Goal: Find specific page/section: Find specific page/section

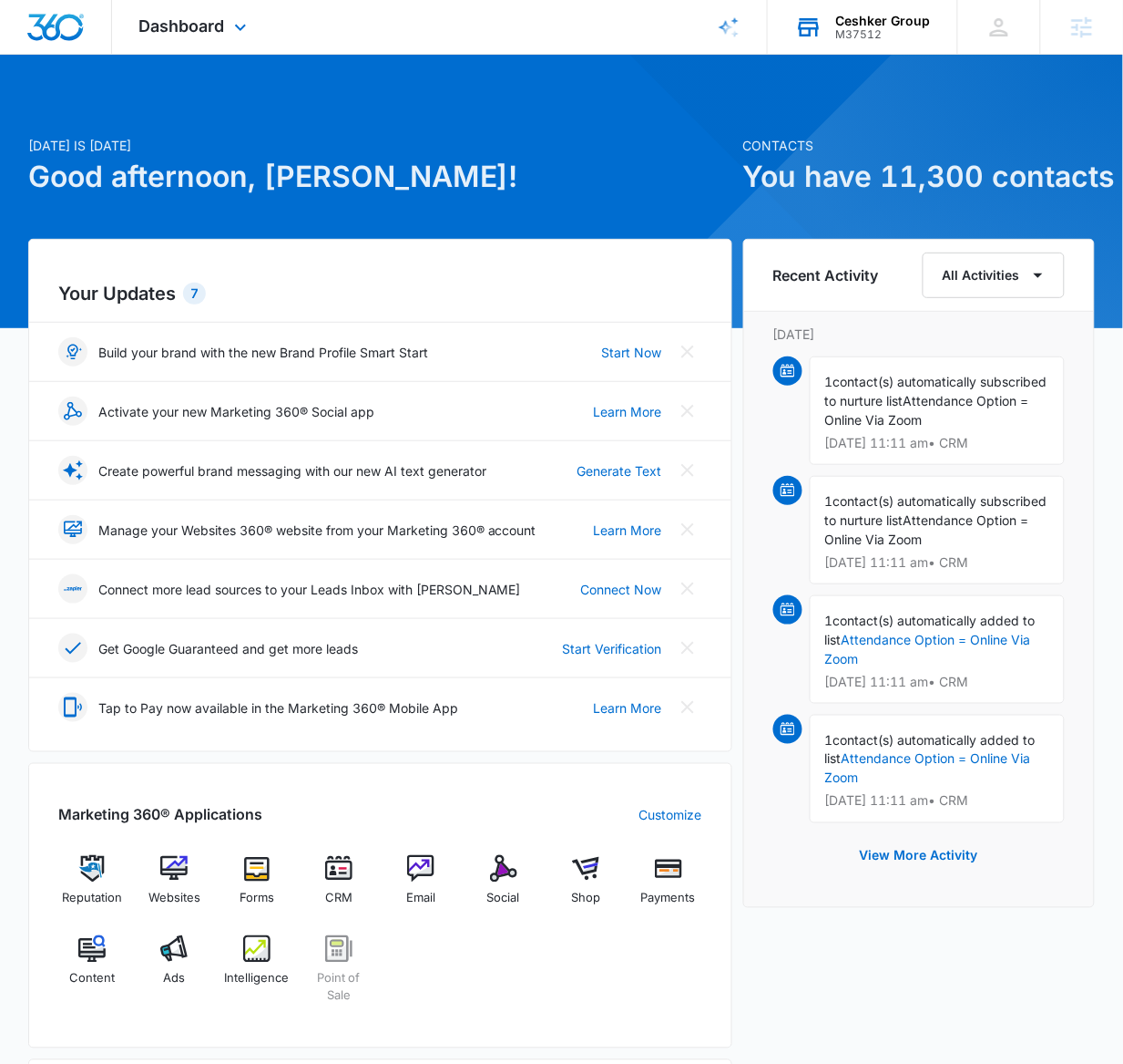
click at [855, 30] on div "M37512" at bounding box center [884, 34] width 95 height 12
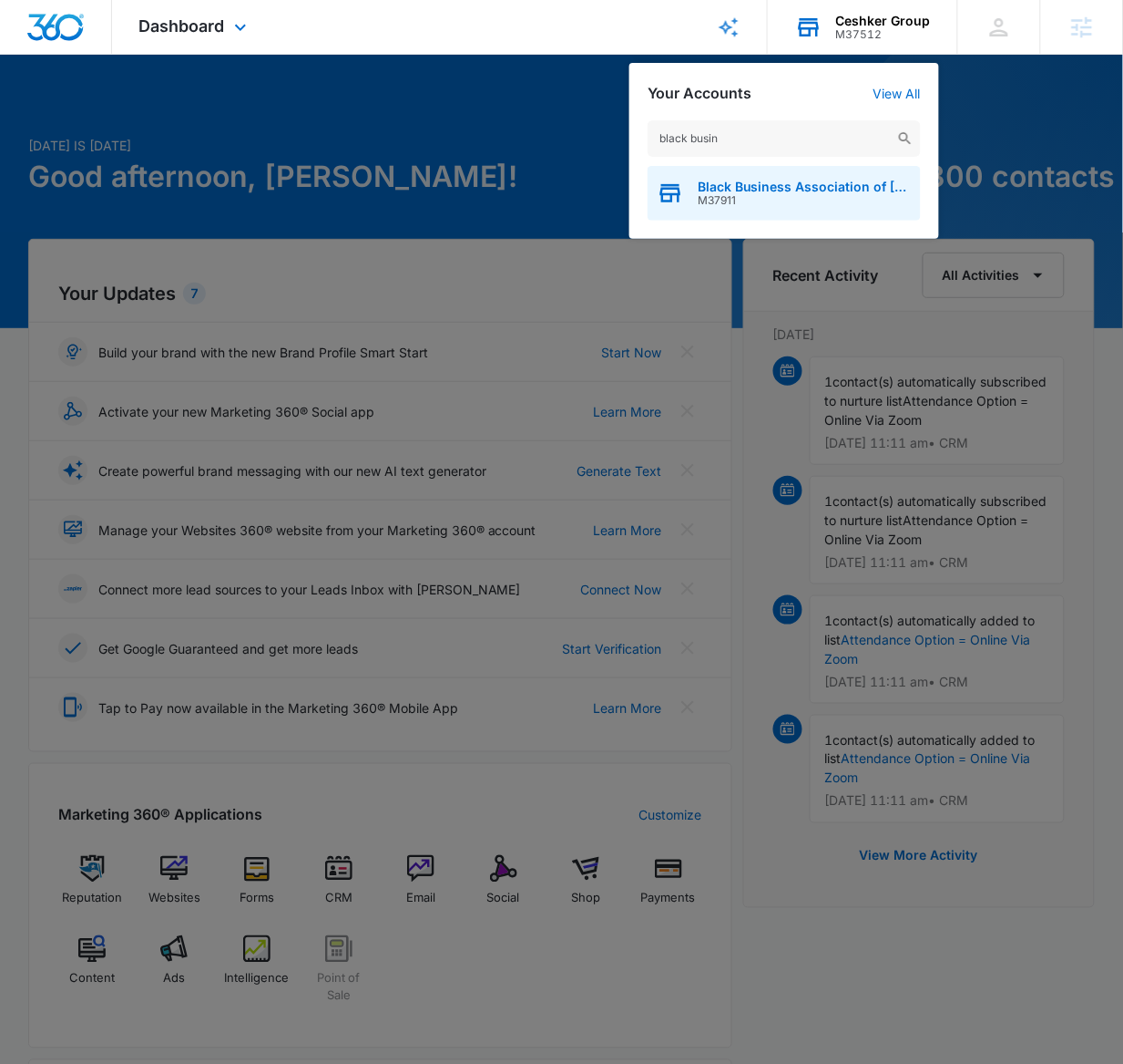
type input "black busin"
click at [740, 192] on span "Black Business Association of [GEOGRAPHIC_DATA]" at bounding box center [805, 186] width 214 height 14
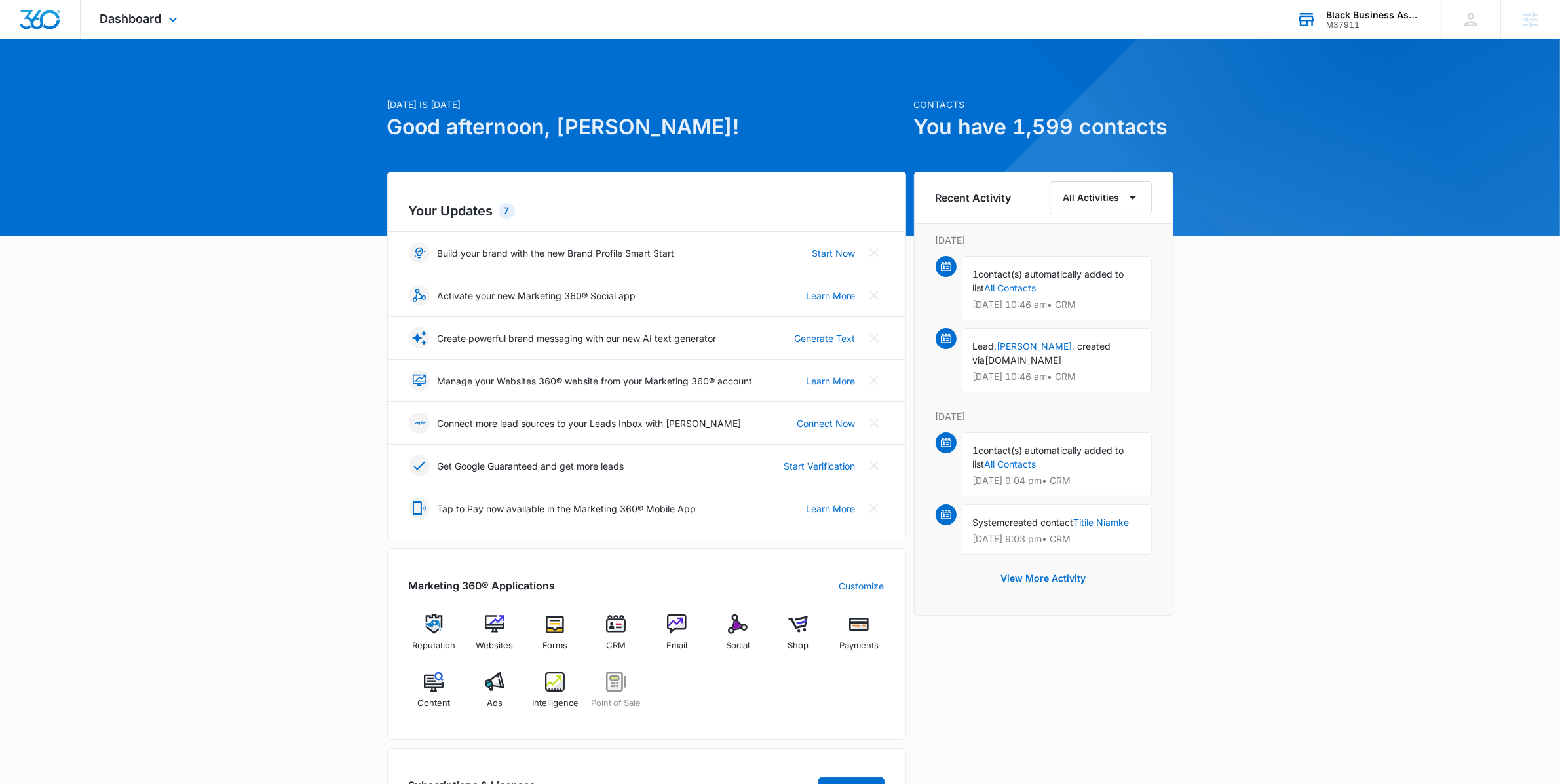
click at [163, 23] on div "Dashboard Apps Reputation Websites Forms CRM Email Social Shop Payments POS Con…" at bounding box center [140, 19] width 120 height 39
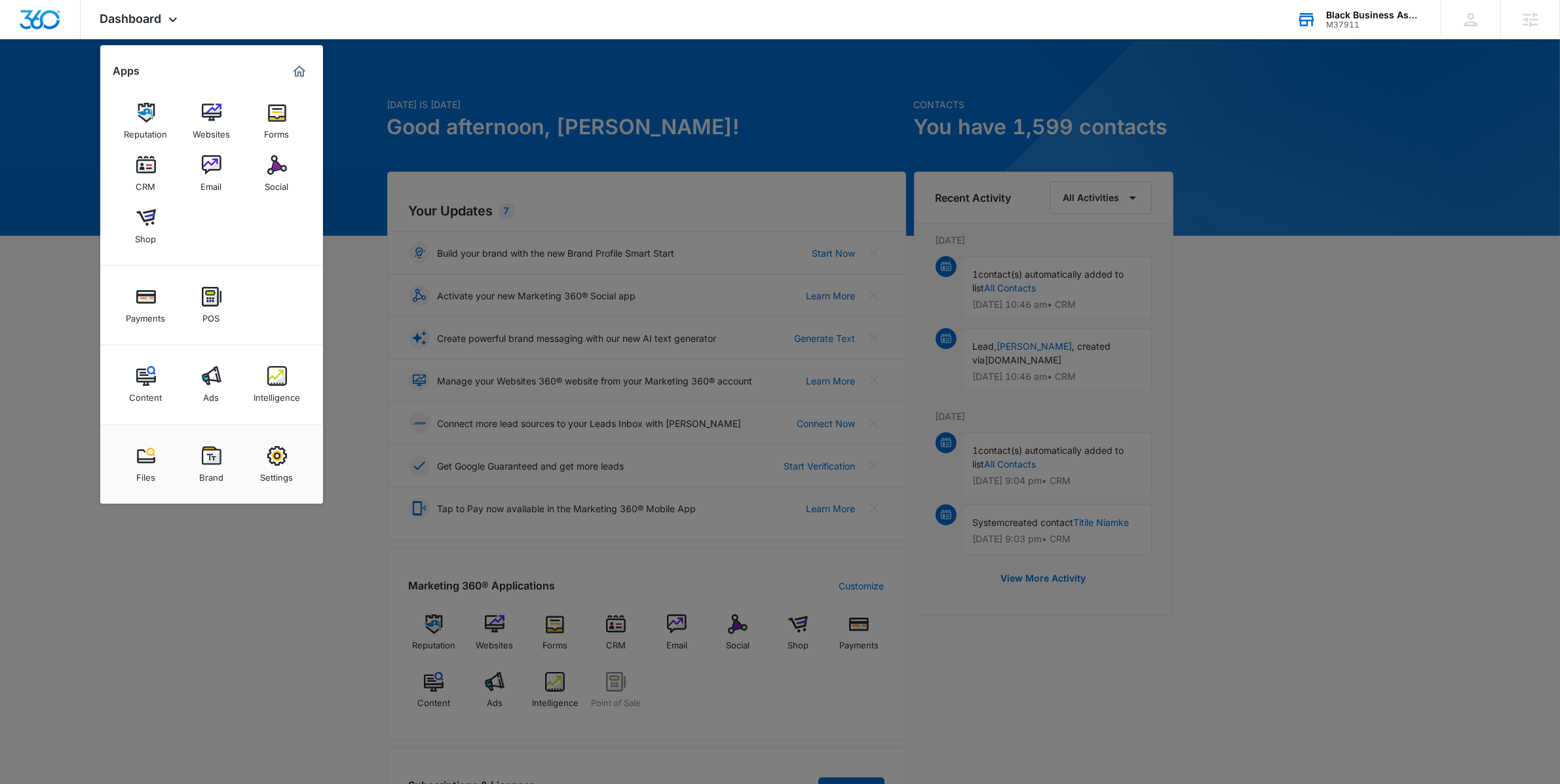
click at [820, 185] on div at bounding box center [780, 392] width 1560 height 784
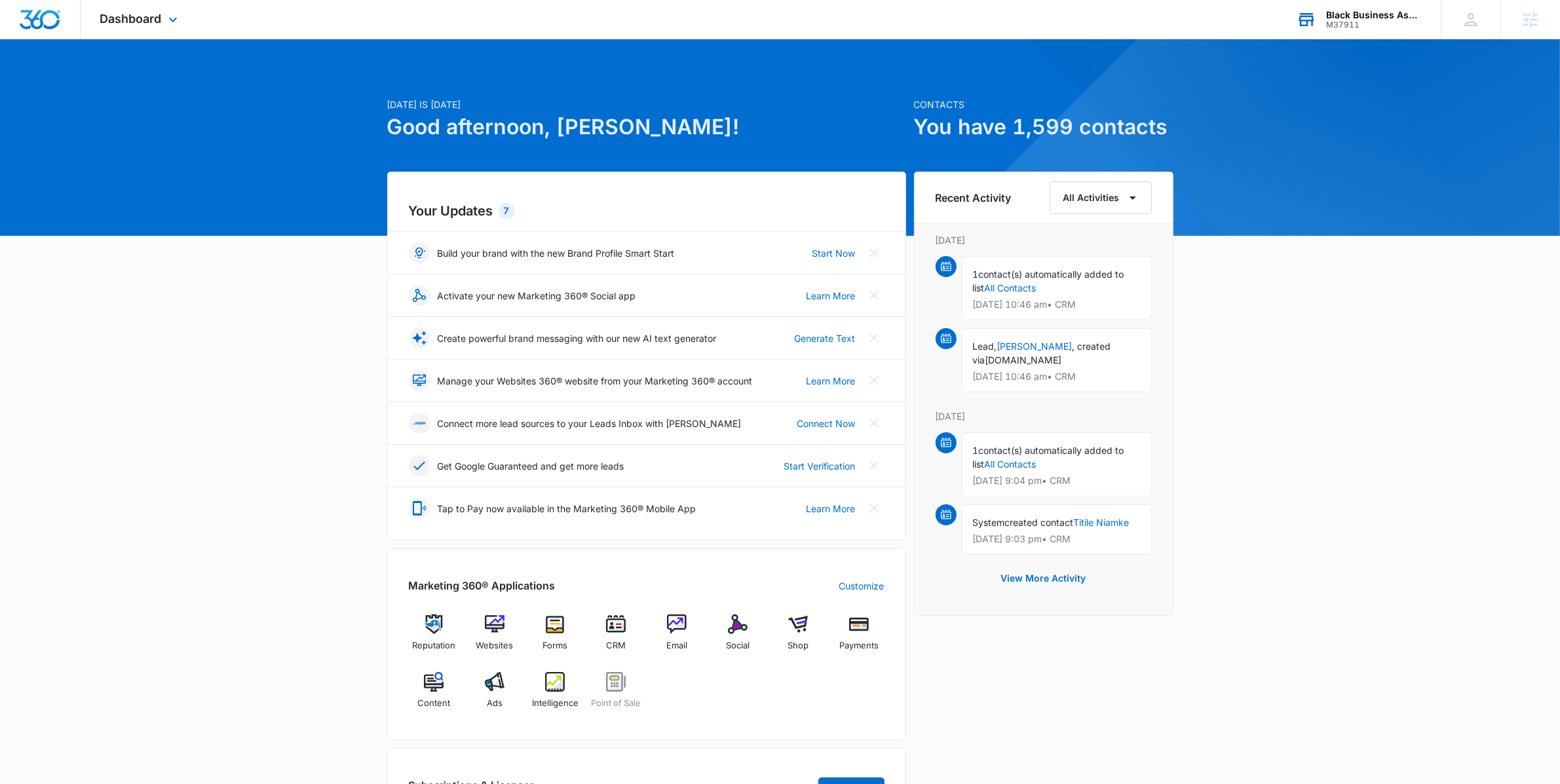
click at [158, 10] on div "Dashboard Apps Reputation Websites Forms CRM Email Social Shop Payments POS Con…" at bounding box center [140, 19] width 120 height 39
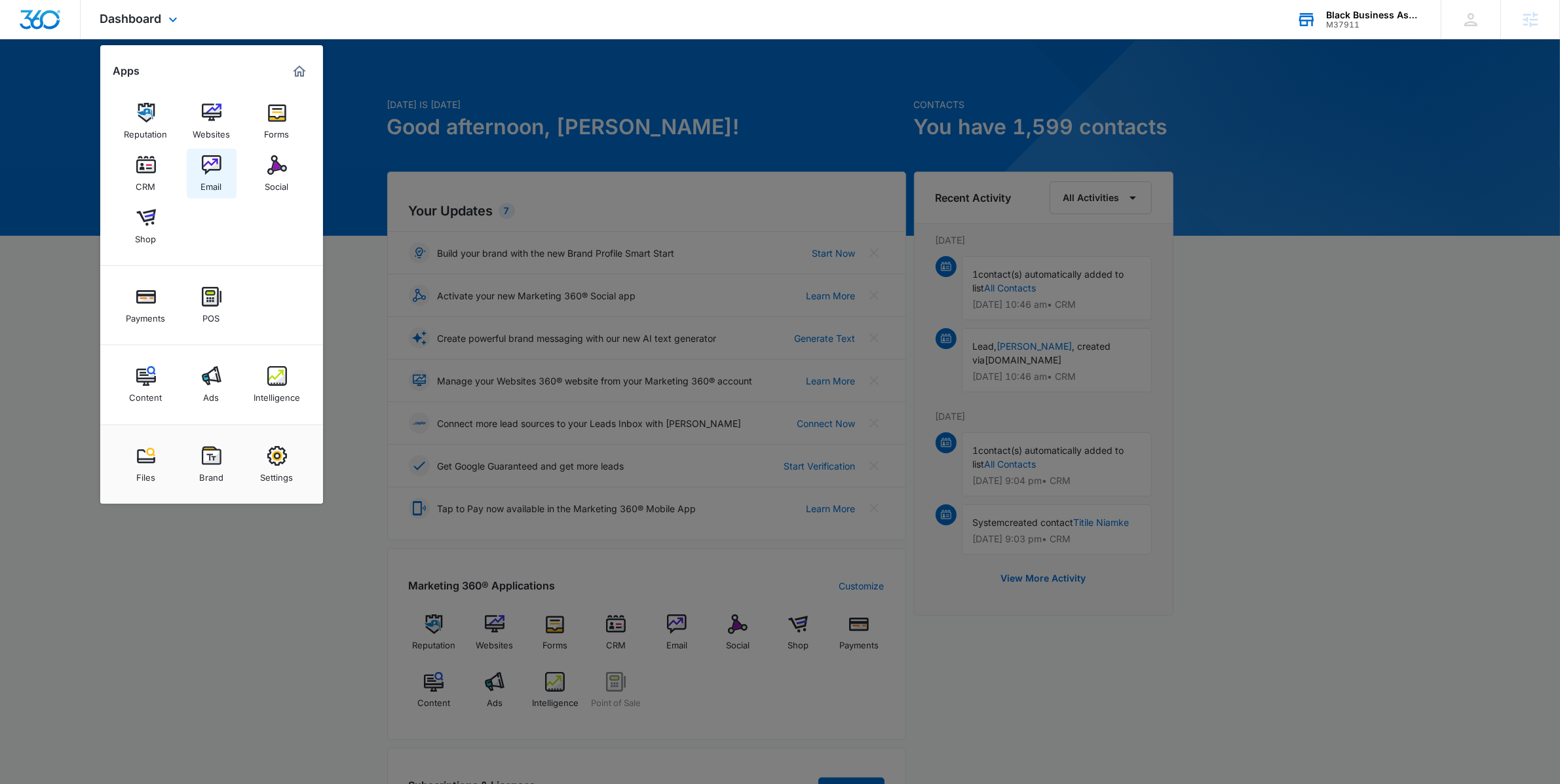
click at [199, 158] on link "Email" at bounding box center [211, 173] width 50 height 50
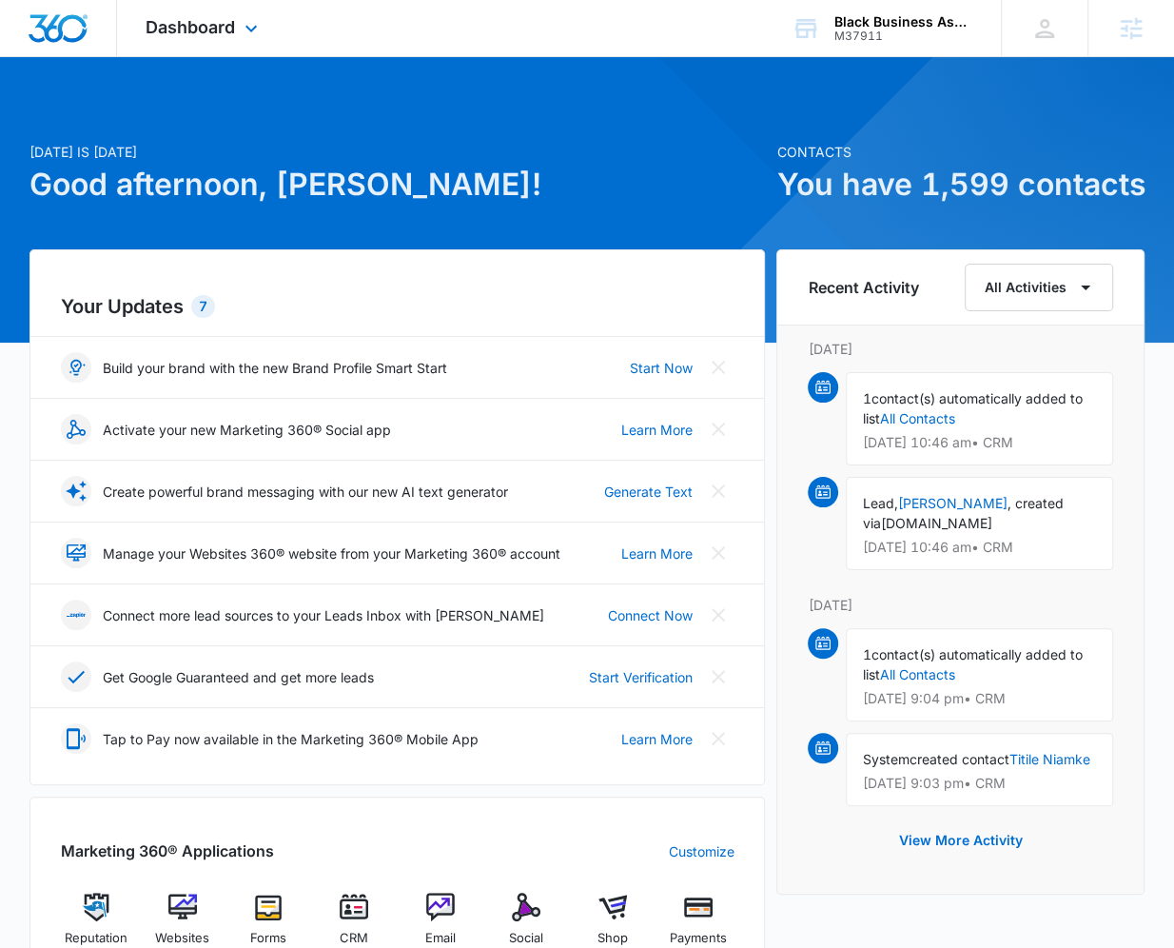
click at [134, 30] on div "Dashboard Apps Reputation Websites Forms CRM Email Social Shop Payments POS Con…" at bounding box center [204, 28] width 174 height 56
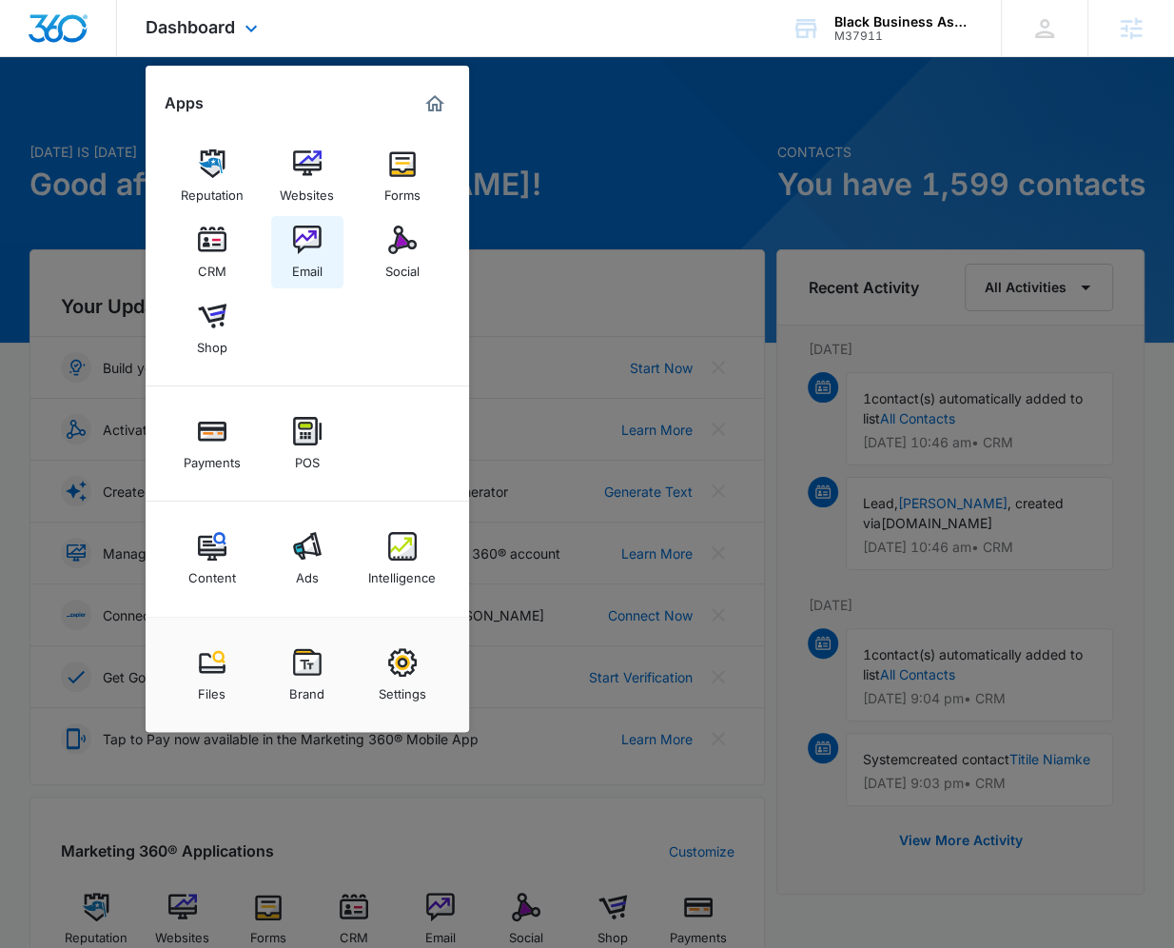
click at [306, 271] on div "Email" at bounding box center [307, 266] width 30 height 25
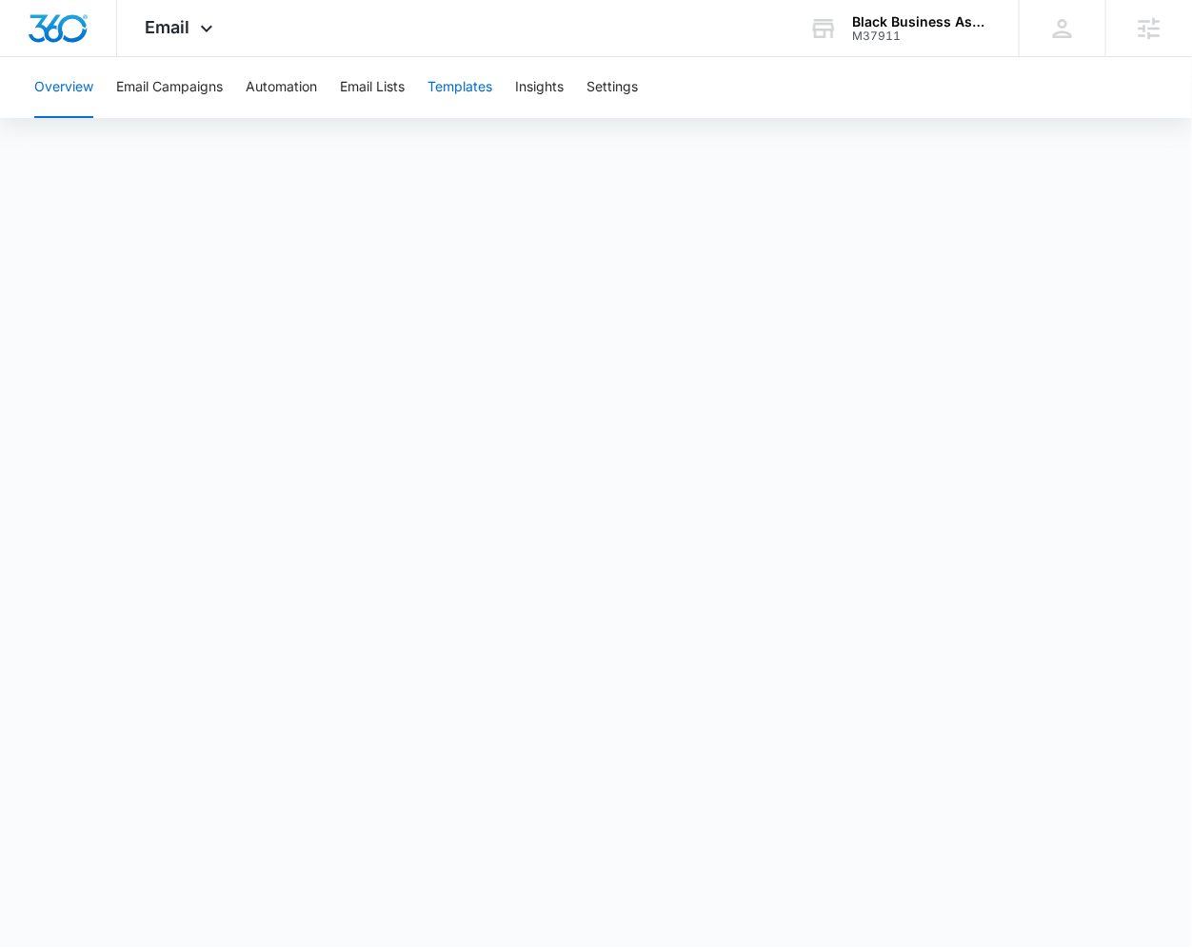
click at [466, 89] on button "Templates" at bounding box center [459, 87] width 65 height 61
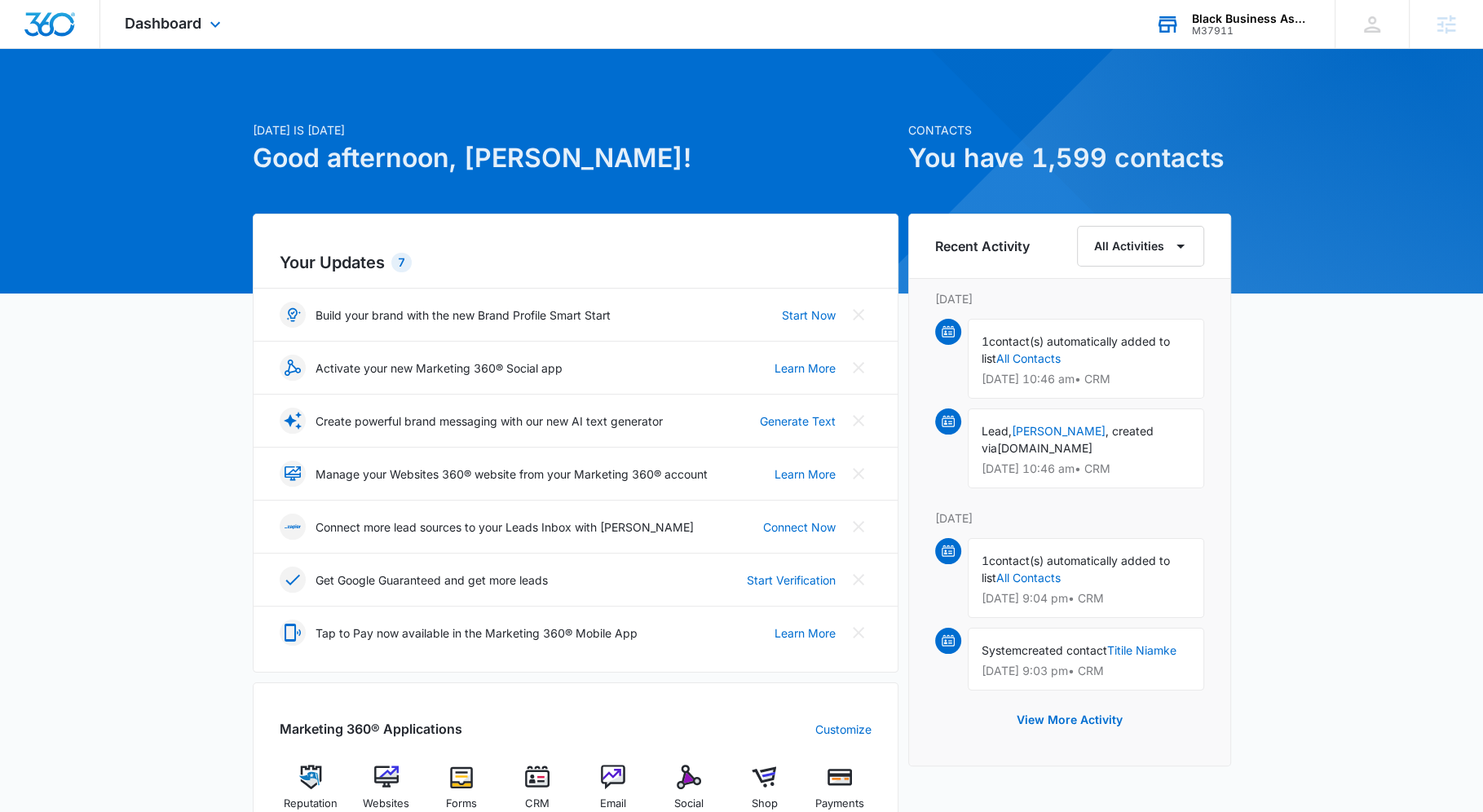
click at [1263, 27] on div "M37911" at bounding box center [1251, 31] width 119 height 11
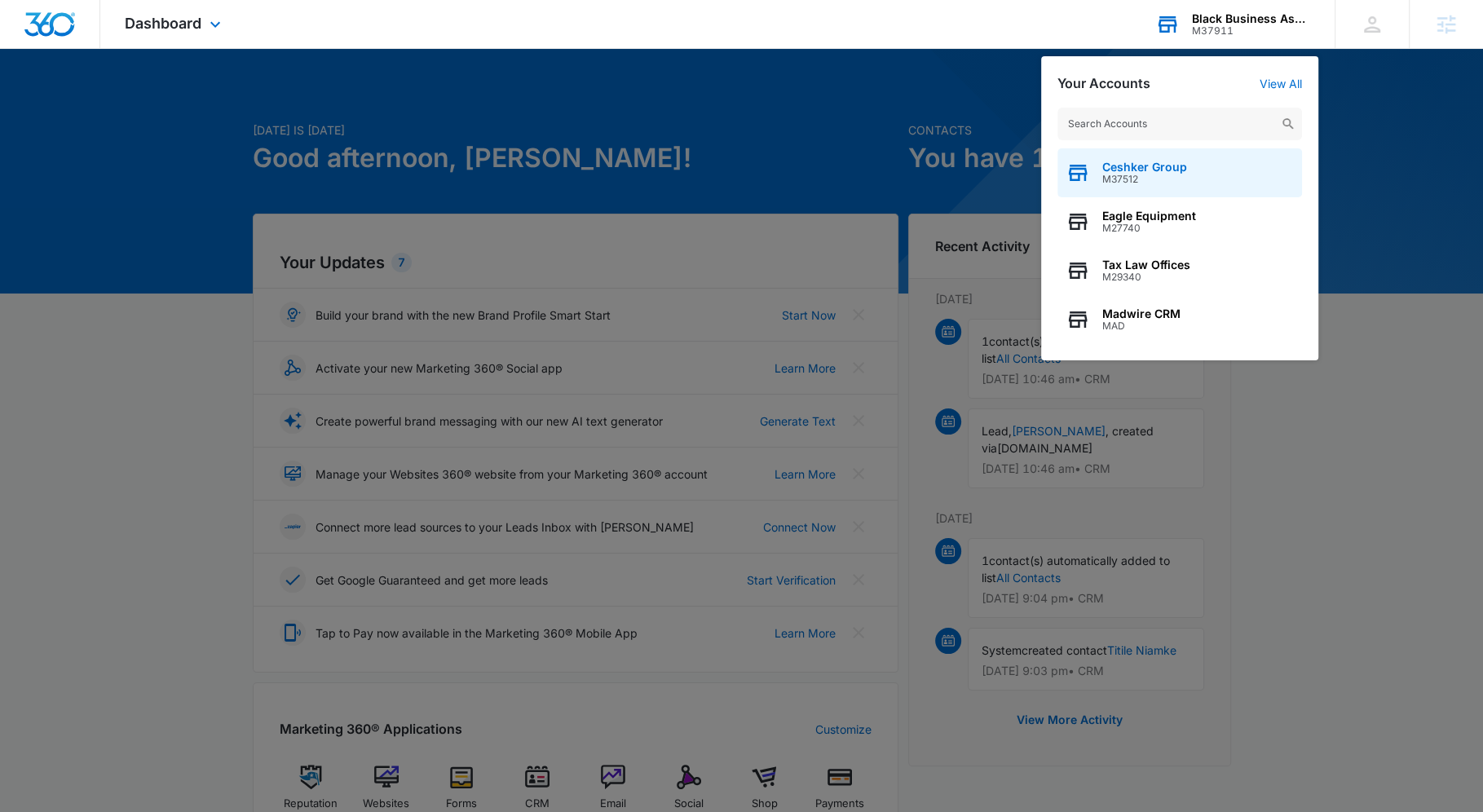
click at [1180, 178] on span "M37512" at bounding box center [1145, 179] width 85 height 11
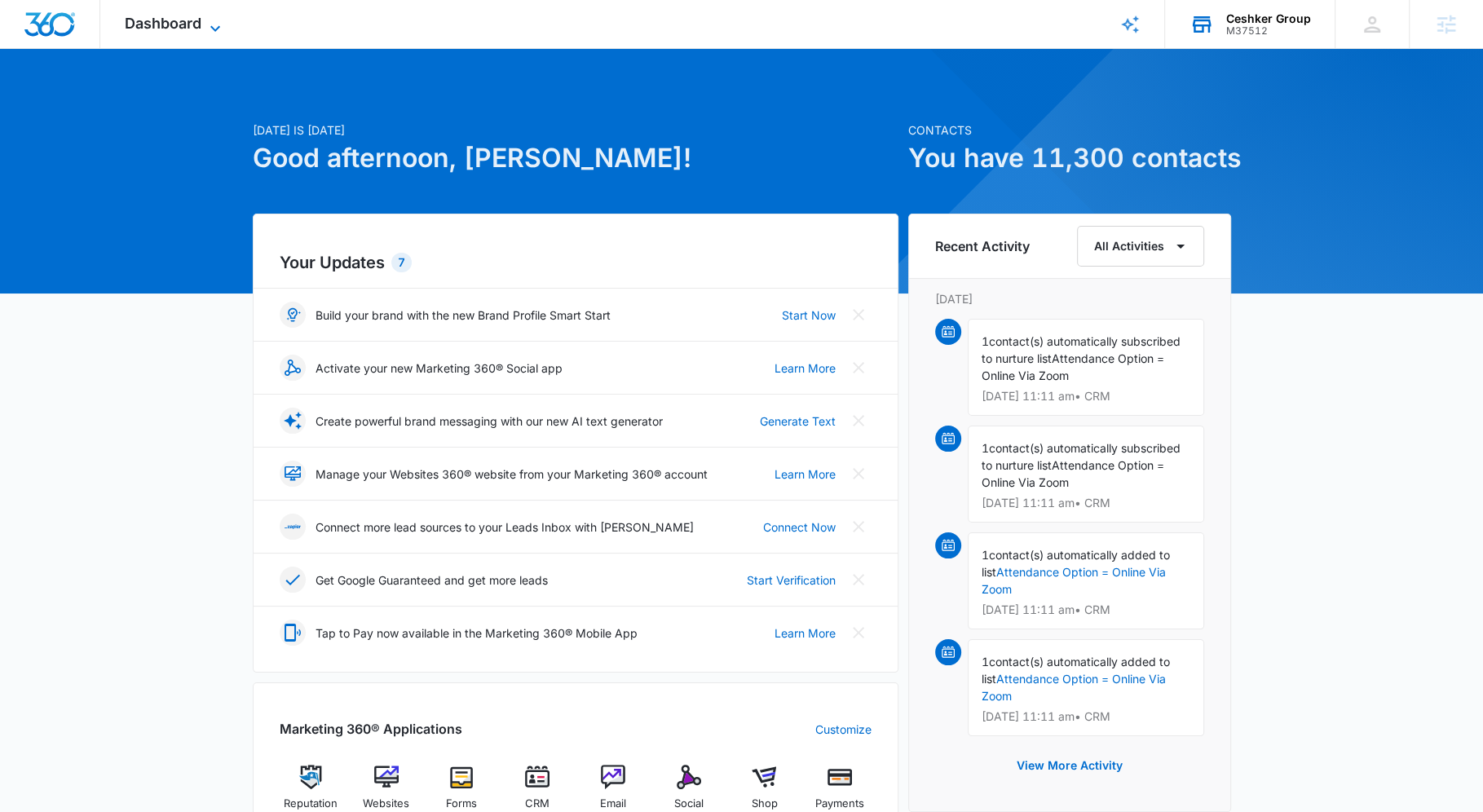
click at [151, 27] on span "Dashboard" at bounding box center [163, 23] width 76 height 17
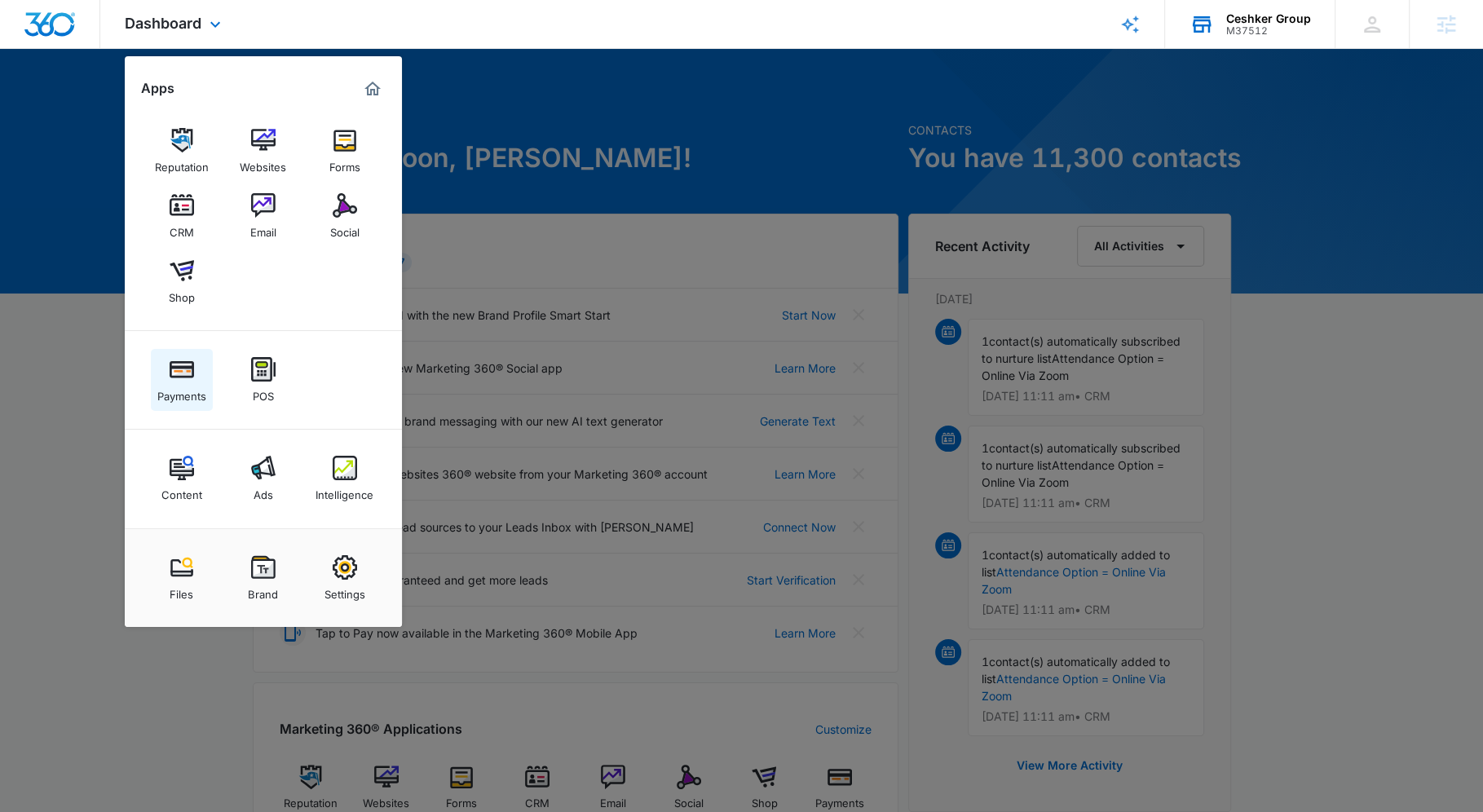
click at [190, 366] on img at bounding box center [182, 369] width 25 height 25
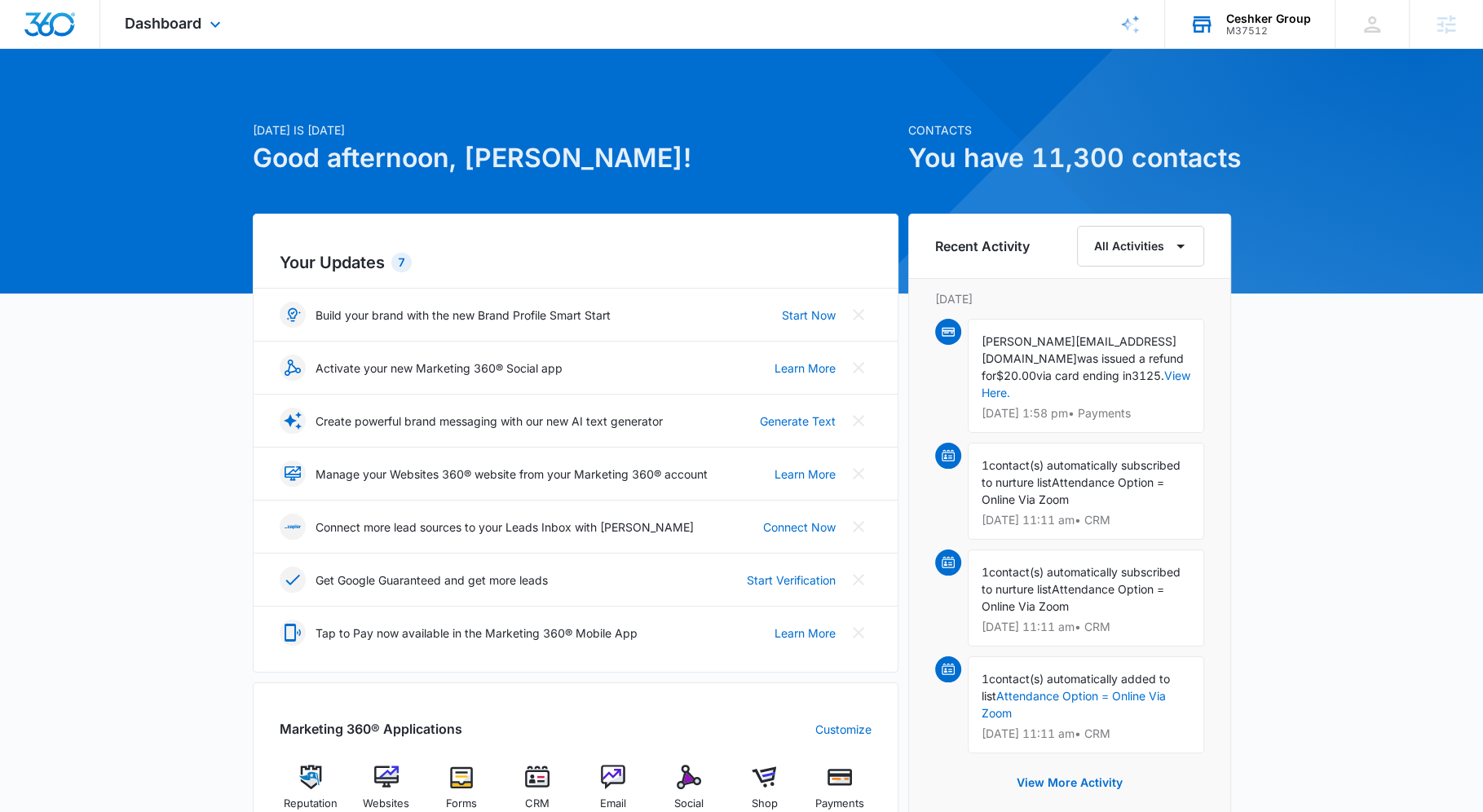
click at [1256, 24] on div "Ceshker Group" at bounding box center [1268, 18] width 85 height 13
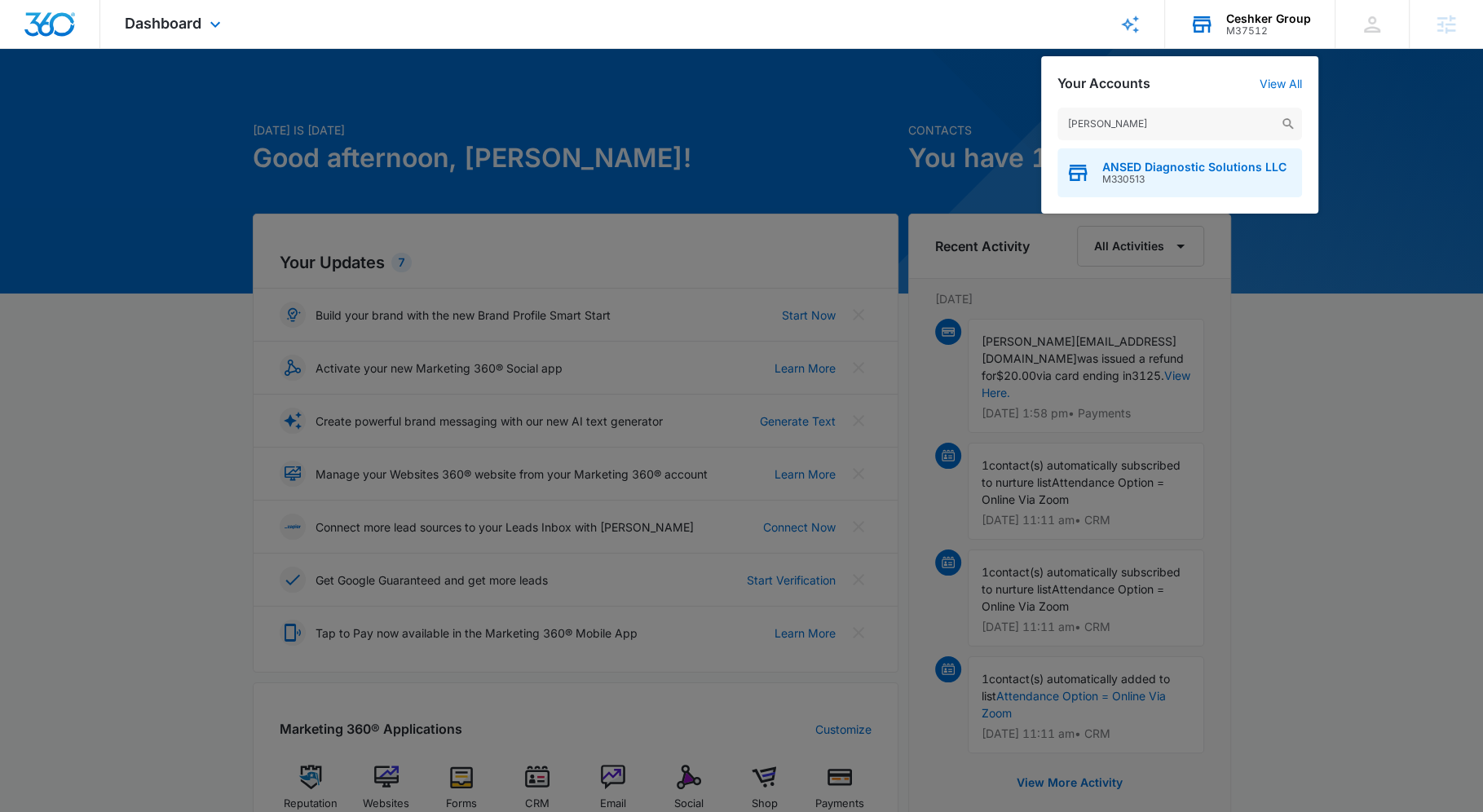
type input "[PERSON_NAME]"
click at [1154, 158] on div "ANSED Diagnostic Solutions LLC M330513" at bounding box center [1180, 172] width 245 height 49
